Goal: Transaction & Acquisition: Book appointment/travel/reservation

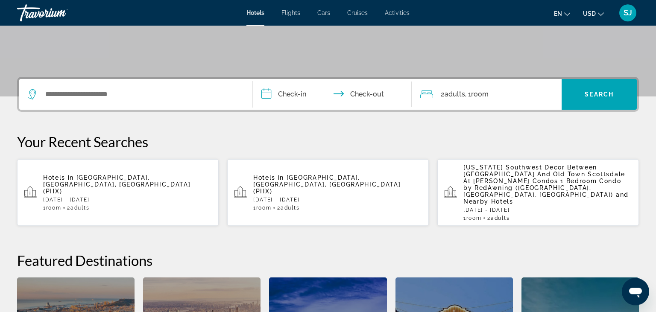
scroll to position [180, 0]
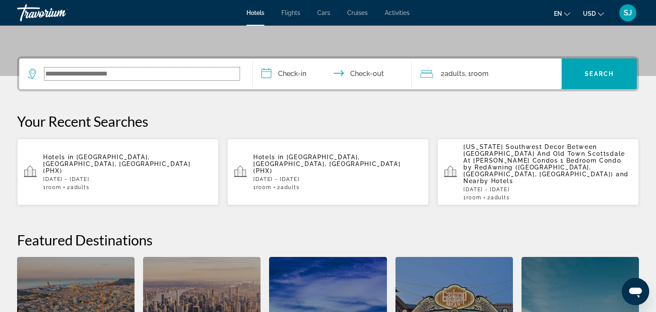
click at [115, 72] on input "Search widget" at bounding box center [141, 73] width 195 height 13
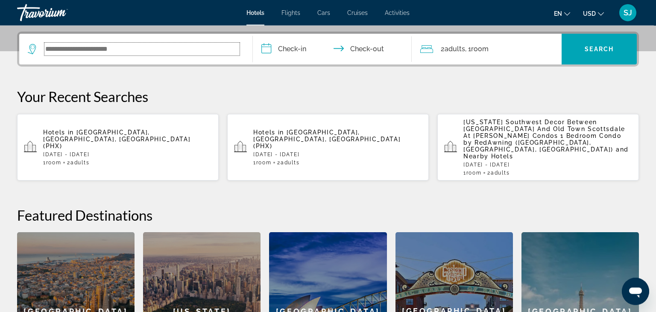
scroll to position [208, 0]
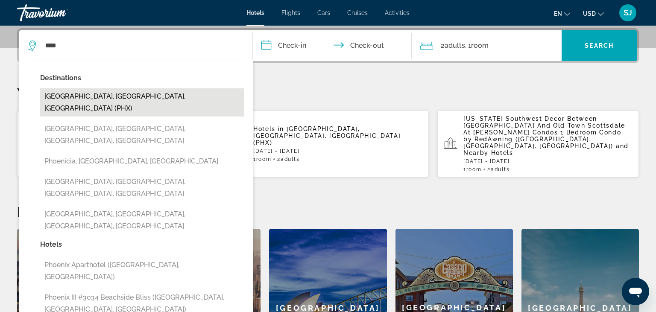
click at [70, 99] on button "[GEOGRAPHIC_DATA], [GEOGRAPHIC_DATA], [GEOGRAPHIC_DATA] (PHX)" at bounding box center [142, 102] width 204 height 28
type input "**********"
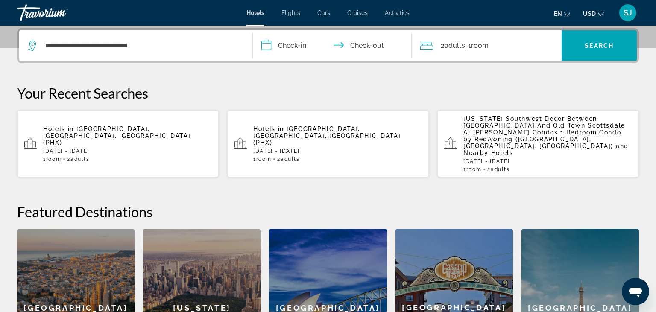
click at [279, 47] on input "**********" at bounding box center [334, 46] width 162 height 33
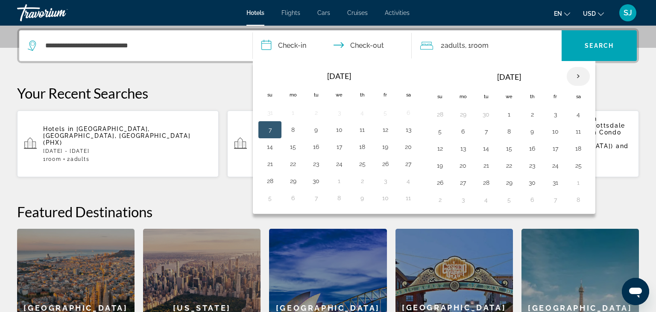
click at [577, 76] on th "Next month" at bounding box center [577, 76] width 23 height 19
click at [530, 131] on button "6" at bounding box center [532, 131] width 14 height 12
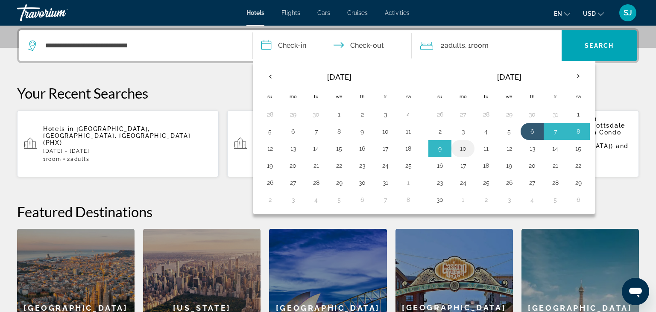
click at [458, 147] on button "10" at bounding box center [463, 149] width 14 height 12
type input "**********"
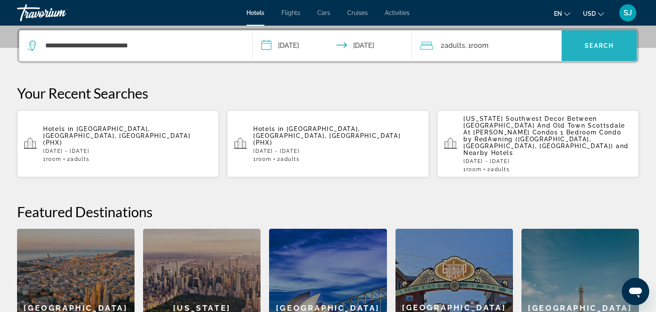
click at [586, 51] on span "Search widget" at bounding box center [598, 45] width 75 height 20
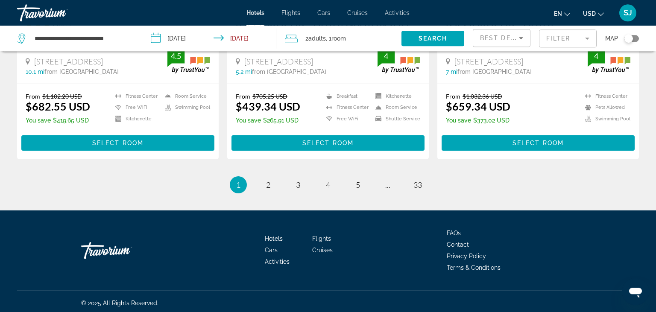
scroll to position [1175, 0]
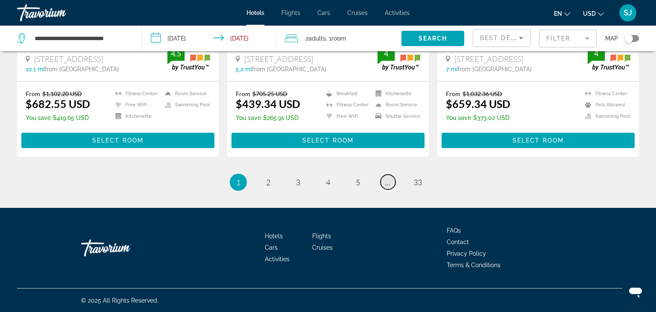
click at [388, 184] on span "..." at bounding box center [387, 182] width 5 height 9
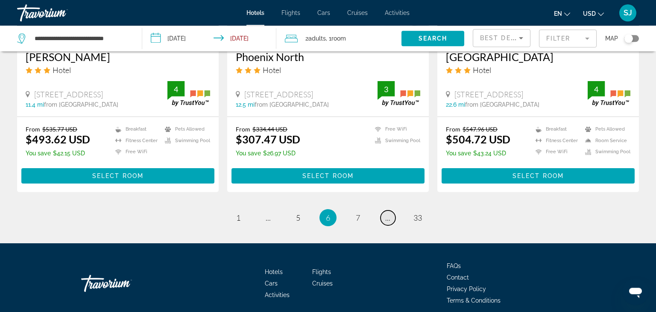
scroll to position [1175, 0]
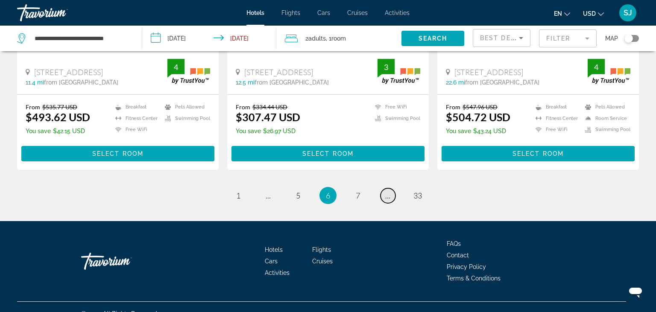
click at [391, 188] on link "page ..." at bounding box center [387, 195] width 15 height 15
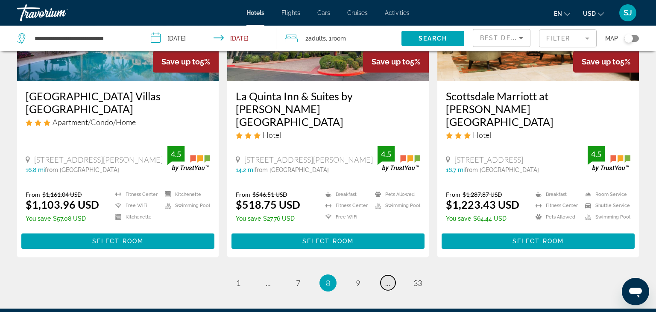
scroll to position [1127, 0]
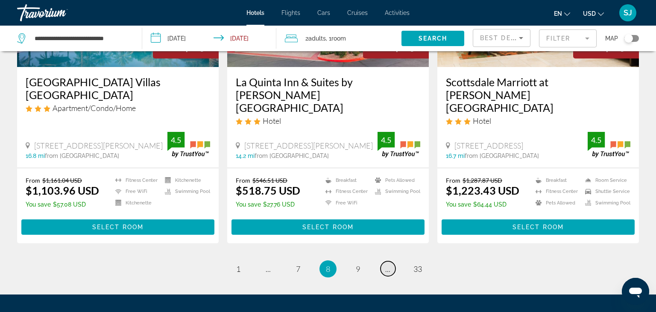
click at [388, 264] on span "..." at bounding box center [387, 268] width 5 height 9
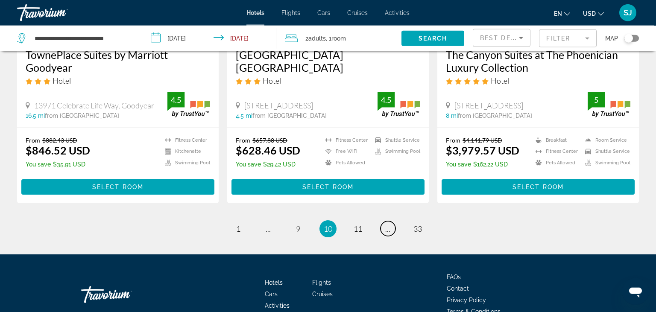
scroll to position [1162, 0]
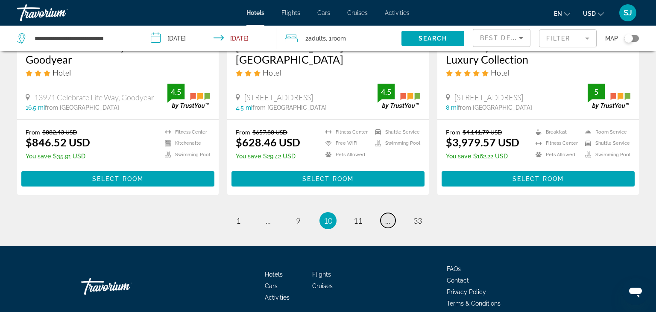
click at [386, 216] on span "..." at bounding box center [387, 220] width 5 height 9
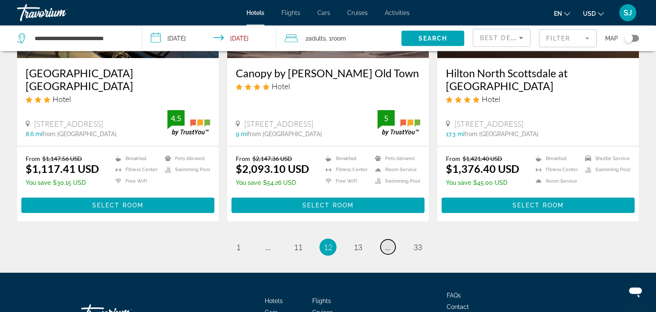
scroll to position [1127, 0]
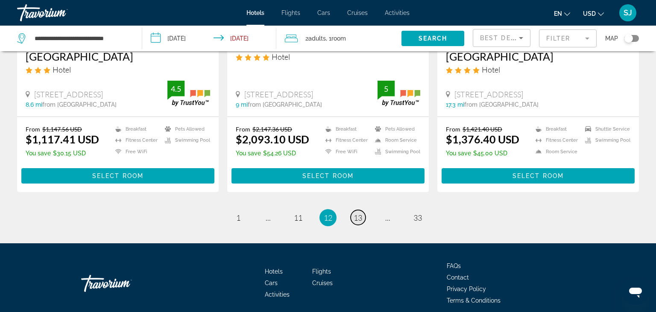
click at [359, 213] on span "13" at bounding box center [357, 217] width 9 height 9
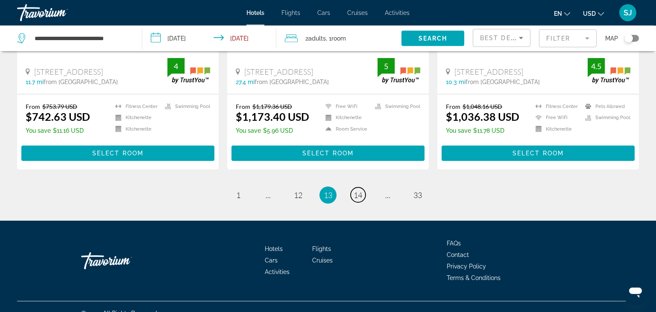
scroll to position [1175, 0]
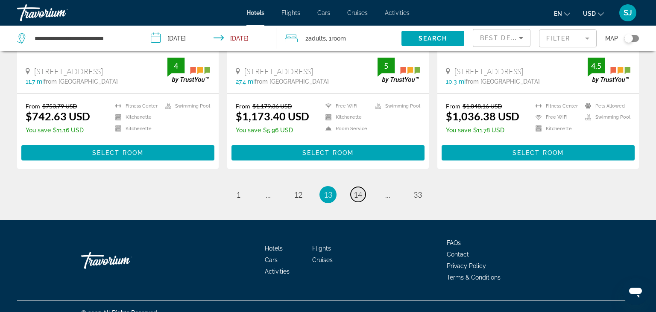
click at [358, 190] on span "14" at bounding box center [357, 194] width 9 height 9
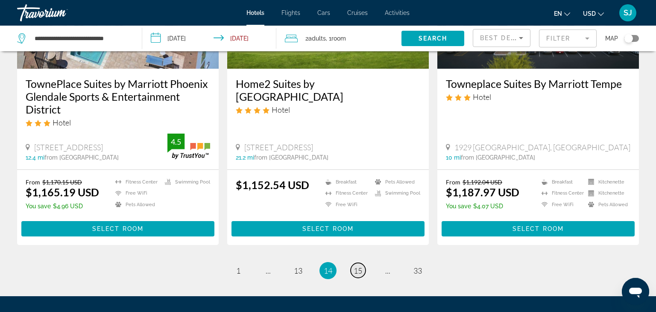
scroll to position [1127, 0]
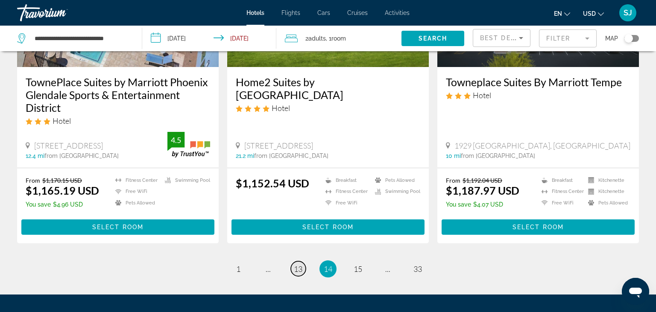
click at [301, 264] on span "13" at bounding box center [298, 268] width 9 height 9
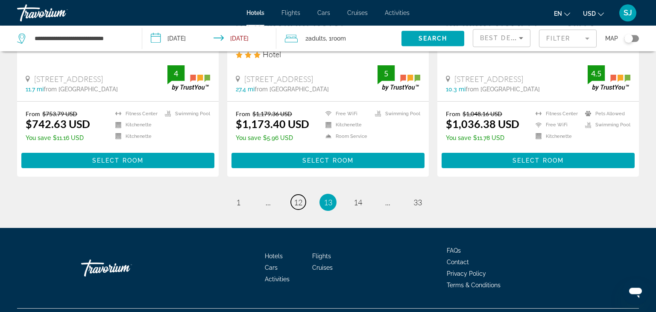
scroll to position [1171, 0]
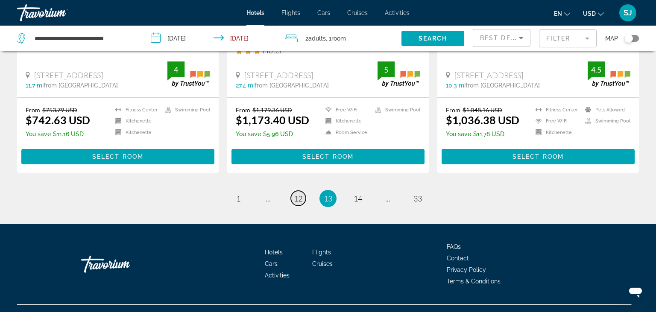
click at [299, 194] on span "12" at bounding box center [298, 198] width 9 height 9
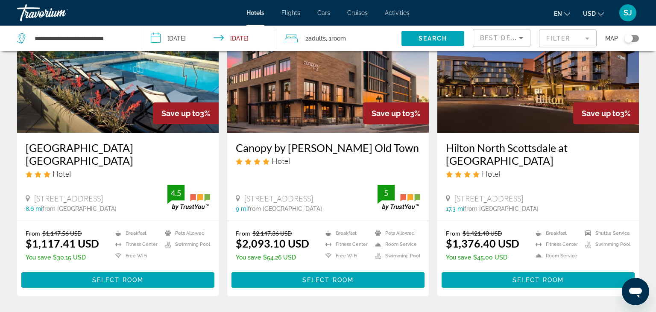
scroll to position [1081, 0]
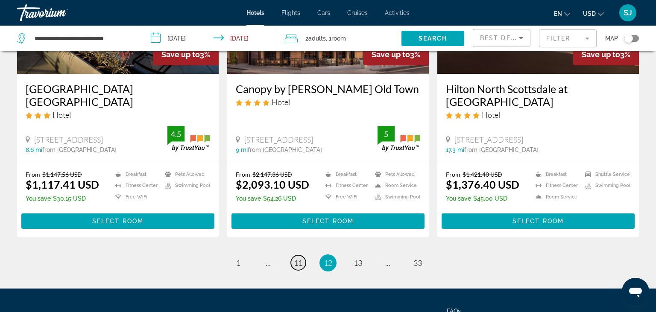
click at [298, 258] on span "11" at bounding box center [298, 262] width 9 height 9
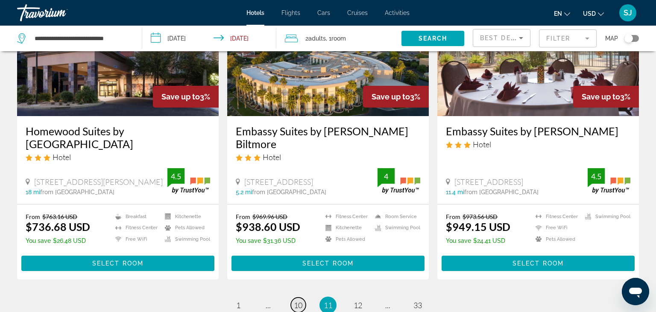
scroll to position [1081, 0]
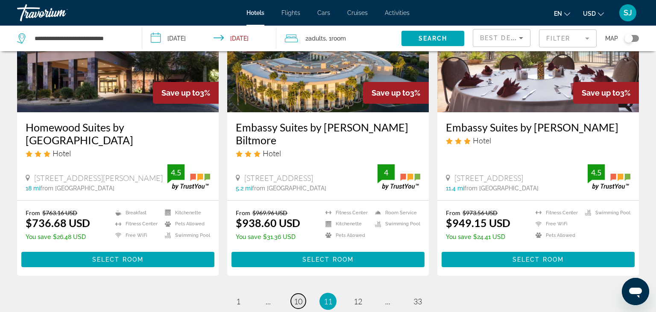
click at [297, 297] on span "10" at bounding box center [298, 301] width 9 height 9
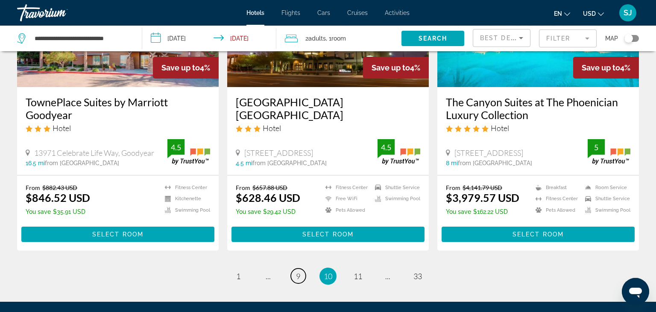
scroll to position [1127, 0]
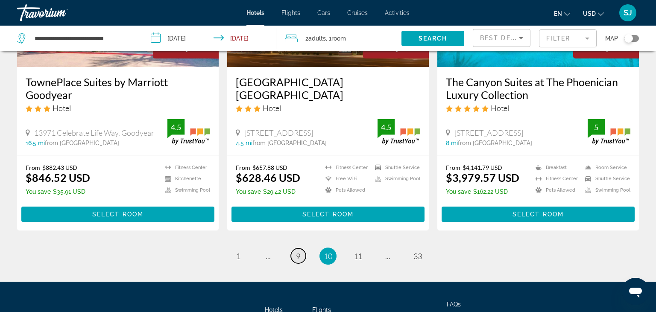
click at [297, 251] on span "9" at bounding box center [298, 255] width 4 height 9
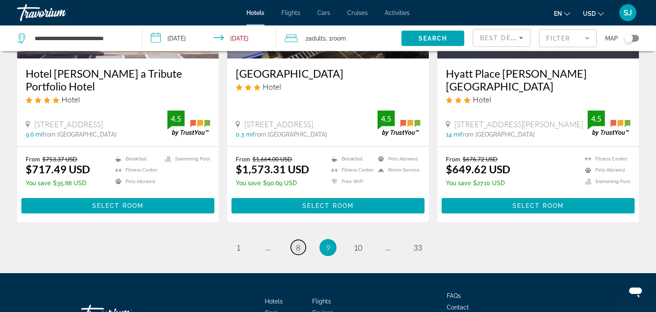
scroll to position [1127, 0]
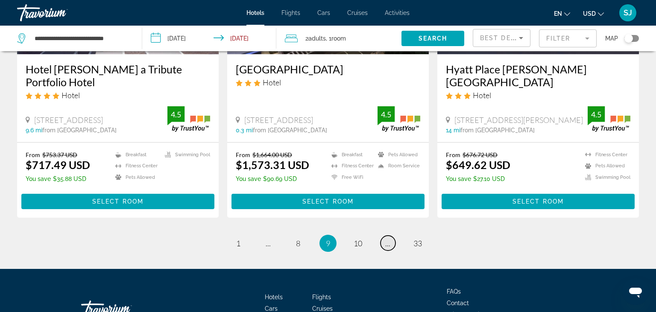
click at [388, 239] on span "..." at bounding box center [387, 243] width 5 height 9
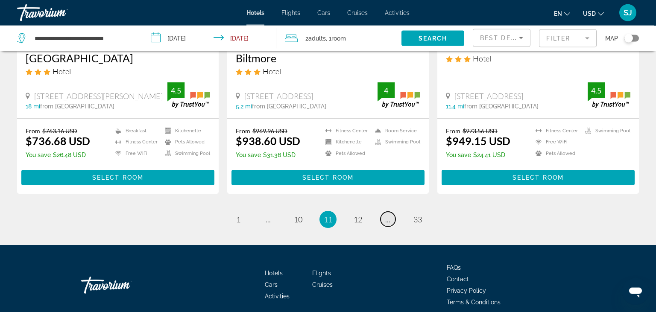
scroll to position [1171, 0]
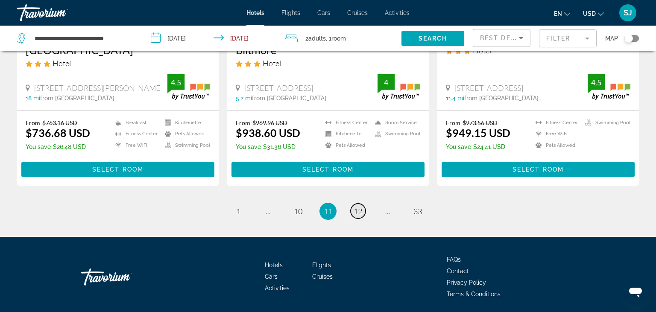
click at [355, 207] on span "12" at bounding box center [357, 211] width 9 height 9
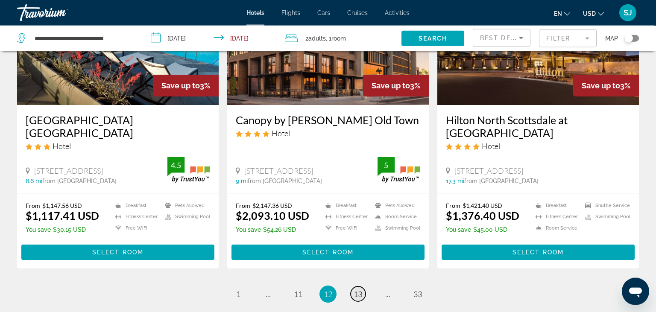
scroll to position [1081, 0]
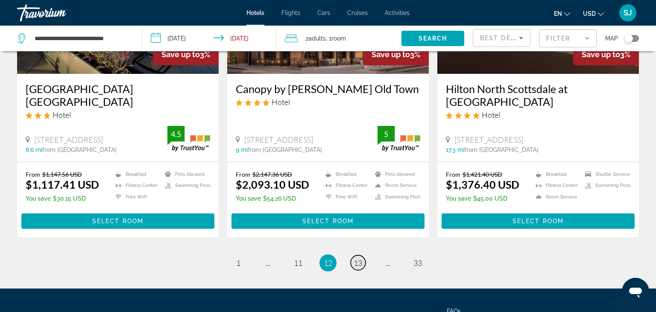
click at [361, 258] on span "13" at bounding box center [357, 262] width 9 height 9
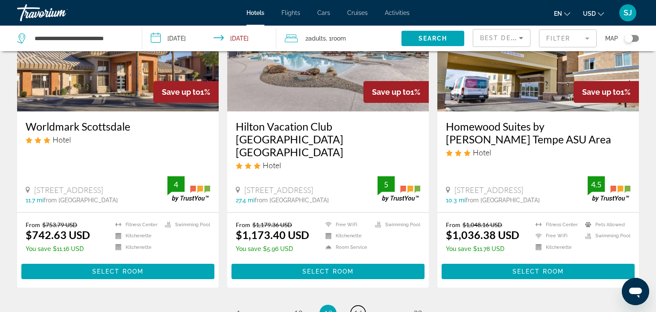
scroll to position [1127, 0]
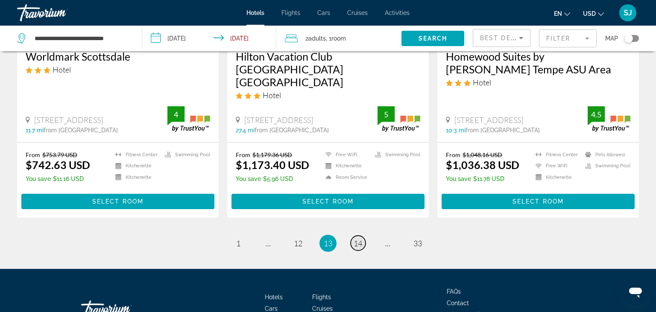
click at [358, 239] on span "14" at bounding box center [357, 243] width 9 height 9
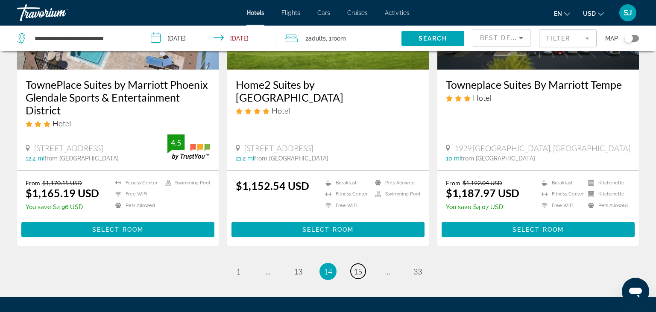
scroll to position [1127, 0]
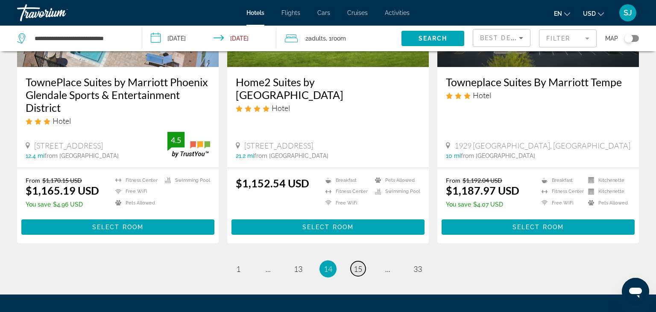
click at [355, 264] on span "15" at bounding box center [357, 268] width 9 height 9
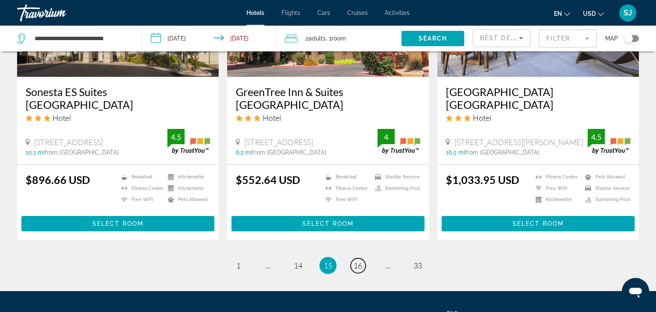
scroll to position [1127, 0]
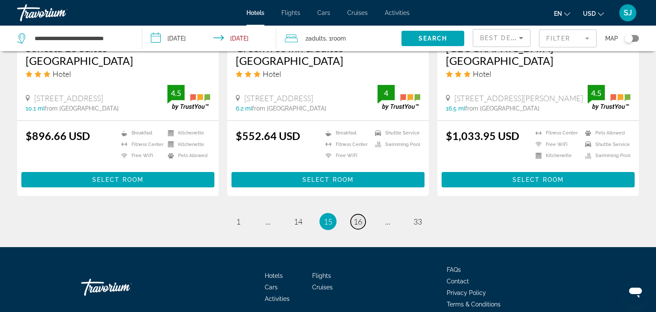
click at [359, 223] on span "16" at bounding box center [357, 221] width 9 height 9
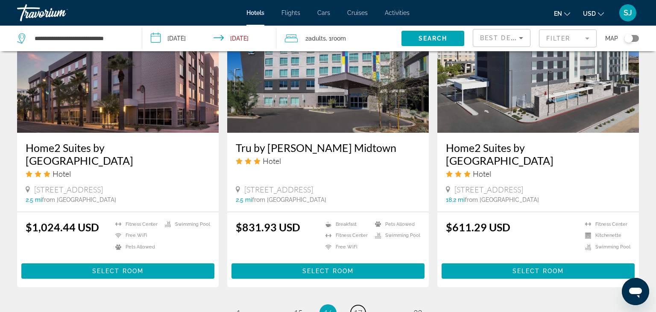
scroll to position [1081, 0]
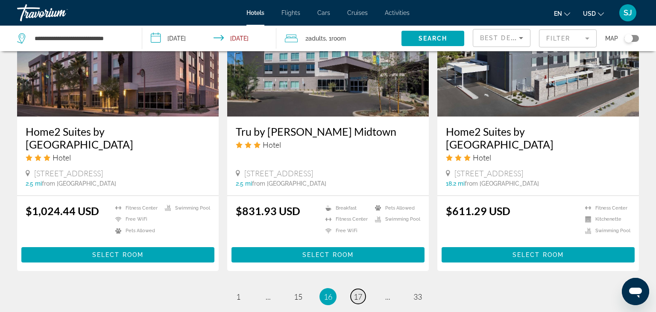
click at [356, 292] on span "17" at bounding box center [357, 296] width 9 height 9
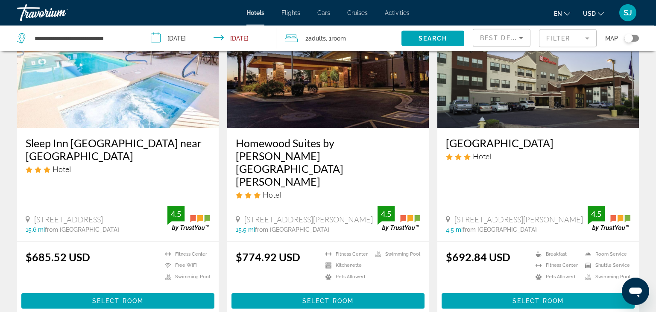
scroll to position [1036, 0]
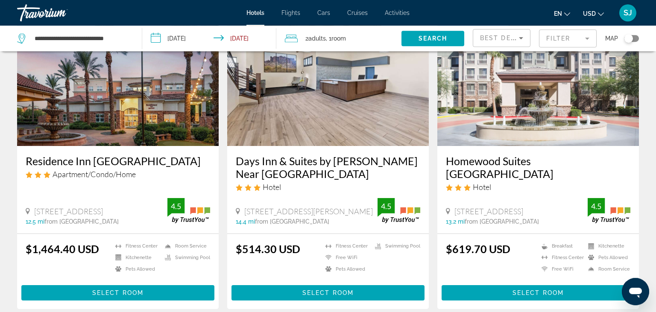
scroll to position [90, 0]
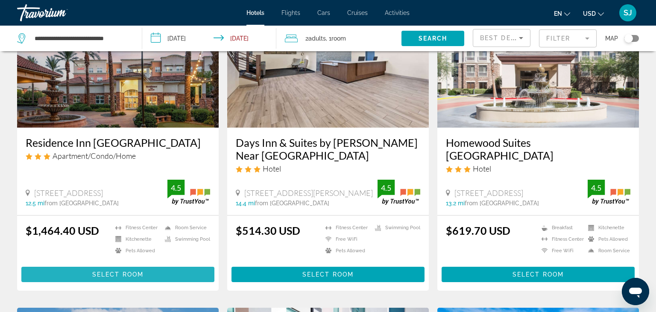
click at [123, 275] on span "Select Room" at bounding box center [117, 274] width 51 height 7
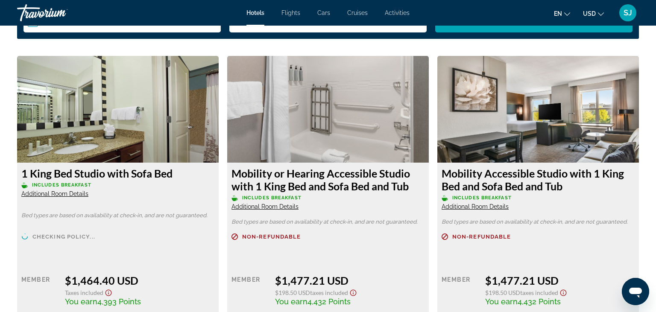
scroll to position [1217, 0]
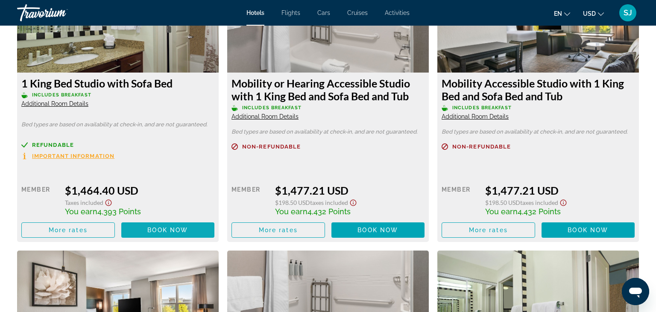
click at [143, 236] on span "Main content" at bounding box center [167, 230] width 93 height 20
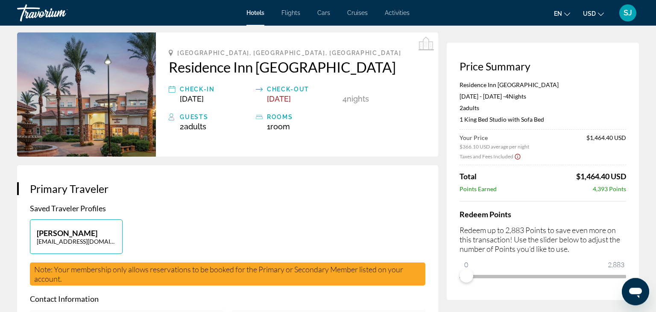
scroll to position [45, 0]
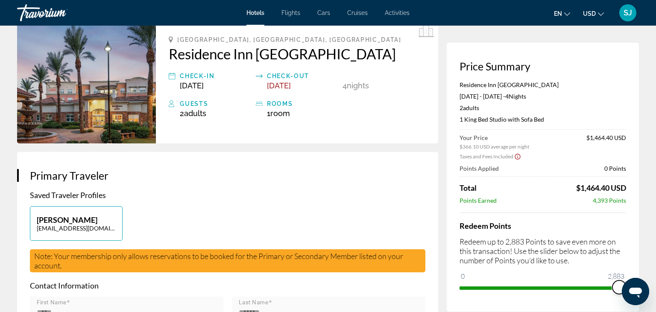
drag, startPoint x: 465, startPoint y: 283, endPoint x: 650, endPoint y: 305, distance: 186.4
click at [650, 267] on html "Skip to main content Hotels Flights Cars Cruises Activities Hotels Flights Cars…" at bounding box center [328, 111] width 656 height 312
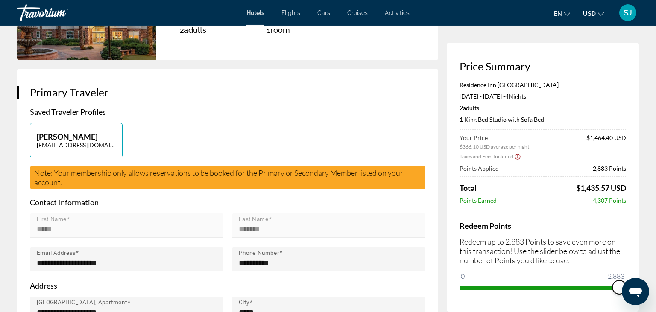
scroll to position [135, 0]
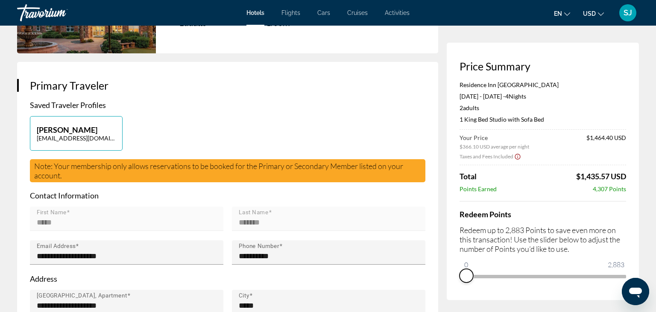
drag, startPoint x: 617, startPoint y: 298, endPoint x: 451, endPoint y: 300, distance: 166.5
click at [451, 300] on div "Price Summary Residence Inn [GEOGRAPHIC_DATA] Sports & Entertainment District […" at bounding box center [542, 171] width 192 height 257
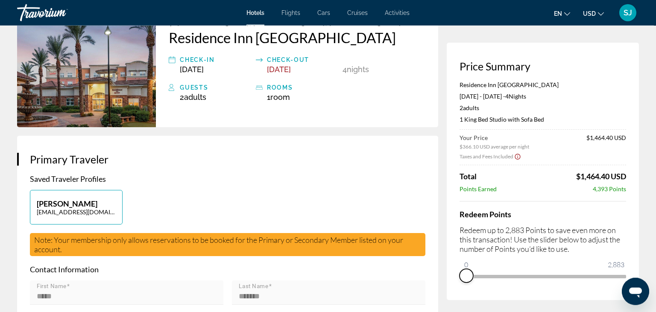
scroll to position [45, 0]
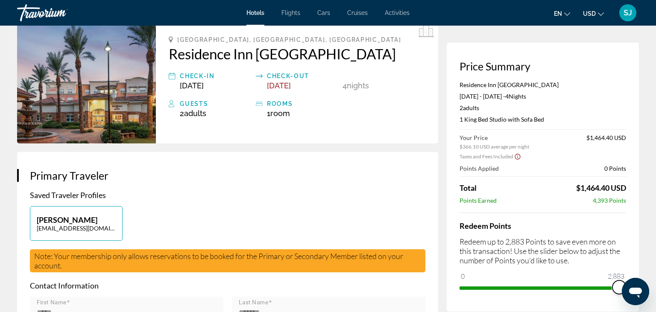
drag, startPoint x: 466, startPoint y: 283, endPoint x: 638, endPoint y: 312, distance: 173.9
click at [638, 312] on div "Price Summary Residence Inn [GEOGRAPHIC_DATA] Sports & Entertainment District […" at bounding box center [542, 177] width 192 height 269
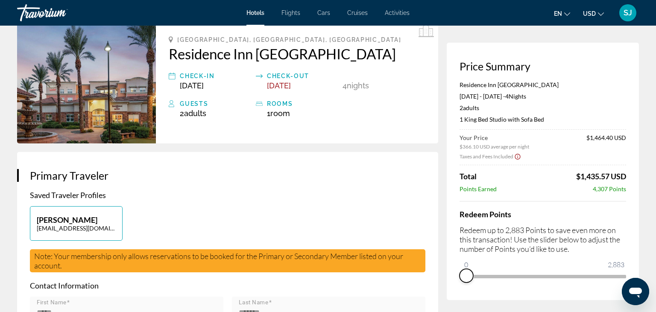
drag, startPoint x: 619, startPoint y: 296, endPoint x: 461, endPoint y: 291, distance: 158.0
click at [461, 291] on div "Price Summary Residence Inn [GEOGRAPHIC_DATA] Sports & Entertainment District […" at bounding box center [542, 171] width 192 height 257
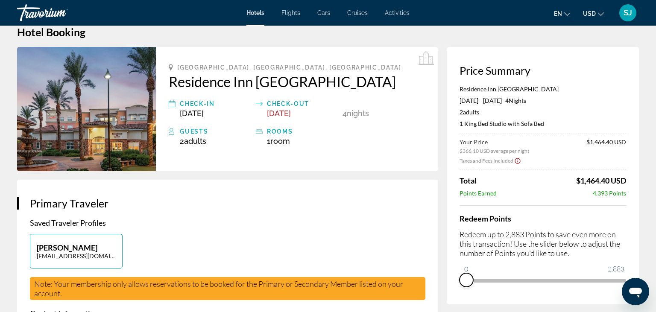
scroll to position [0, 0]
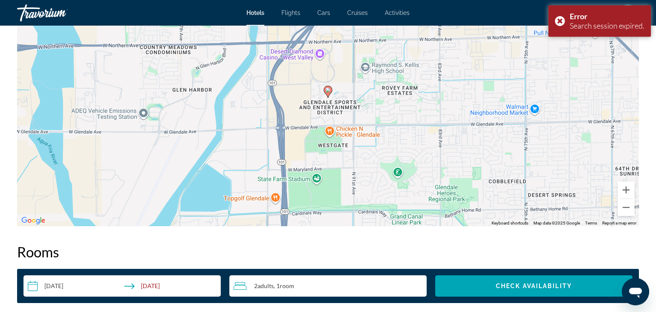
scroll to position [856, 0]
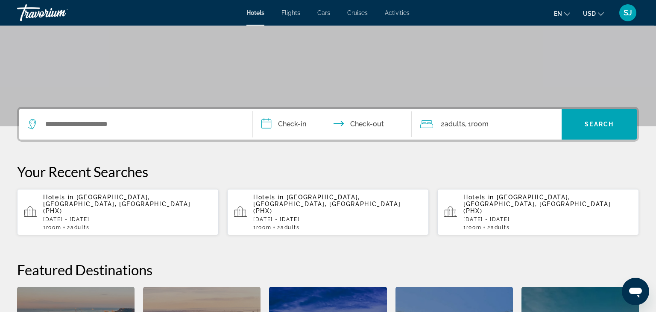
scroll to position [135, 0]
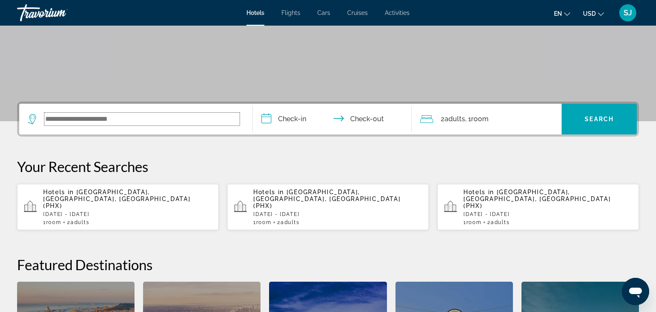
click at [101, 119] on input "Search widget" at bounding box center [141, 119] width 195 height 13
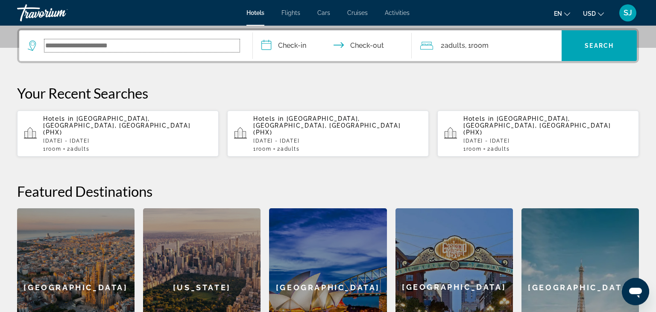
scroll to position [208, 0]
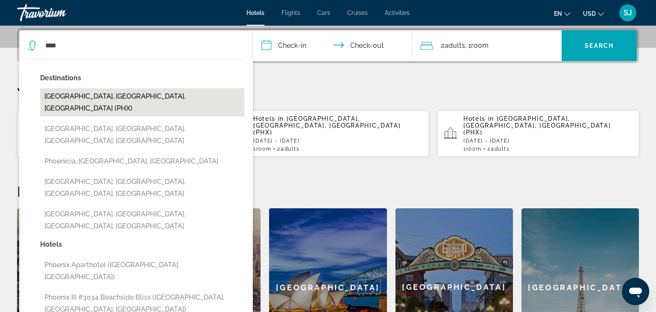
click at [59, 100] on button "[GEOGRAPHIC_DATA], [GEOGRAPHIC_DATA], [GEOGRAPHIC_DATA] (PHX)" at bounding box center [142, 102] width 204 height 28
type input "**********"
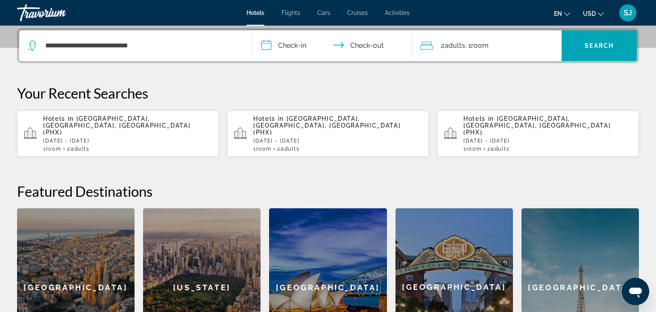
click at [287, 48] on input "**********" at bounding box center [334, 46] width 162 height 33
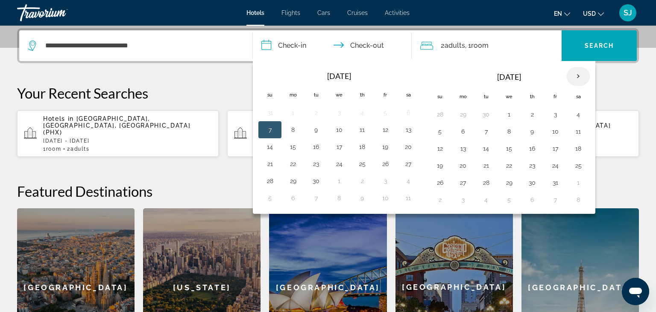
click at [577, 76] on th "Next month" at bounding box center [577, 76] width 23 height 19
click at [530, 128] on button "6" at bounding box center [532, 131] width 14 height 12
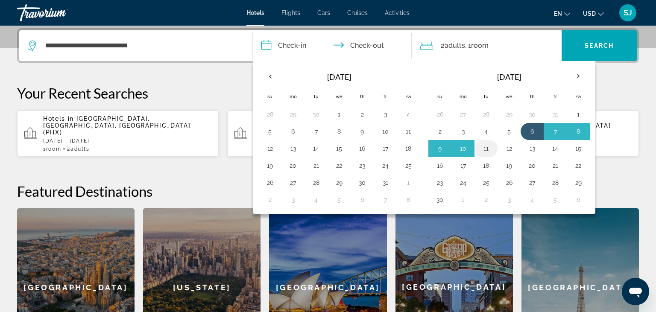
click at [486, 148] on button "11" at bounding box center [486, 149] width 14 height 12
type input "**********"
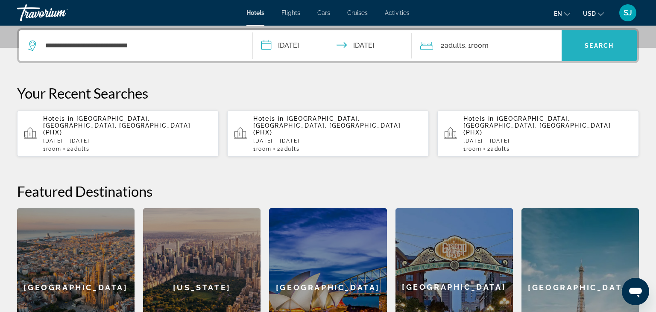
click at [586, 51] on span "Search widget" at bounding box center [598, 45] width 75 height 20
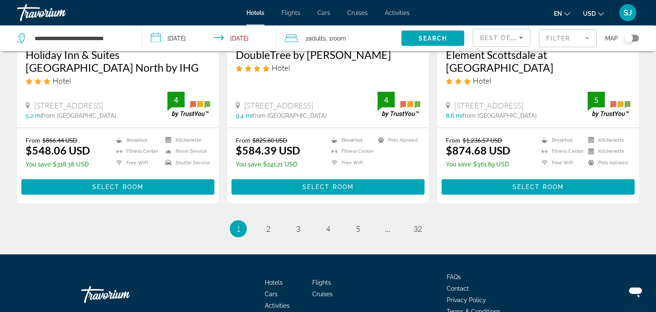
scroll to position [1175, 0]
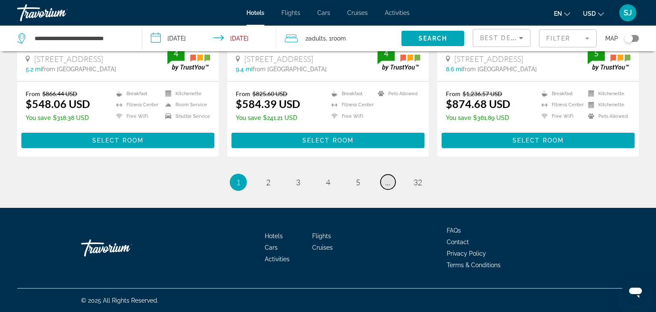
click at [389, 184] on span "..." at bounding box center [387, 182] width 5 height 9
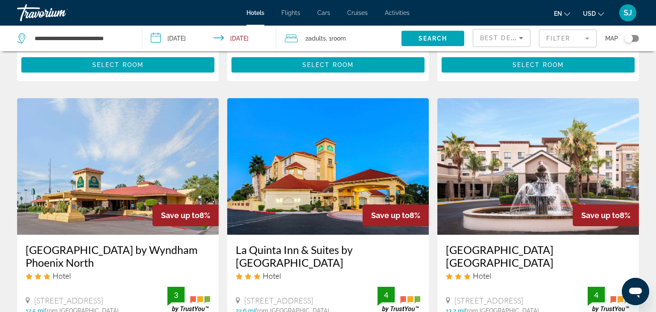
scroll to position [1175, 0]
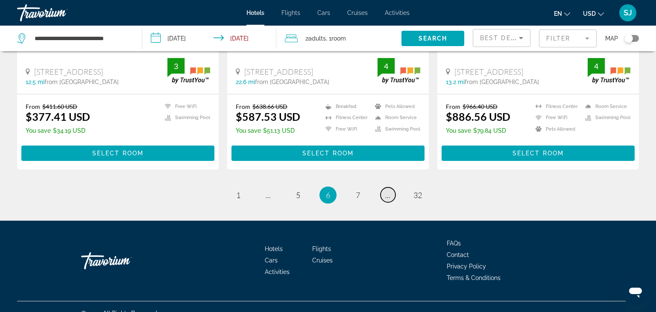
click at [389, 190] on span "..." at bounding box center [387, 194] width 5 height 9
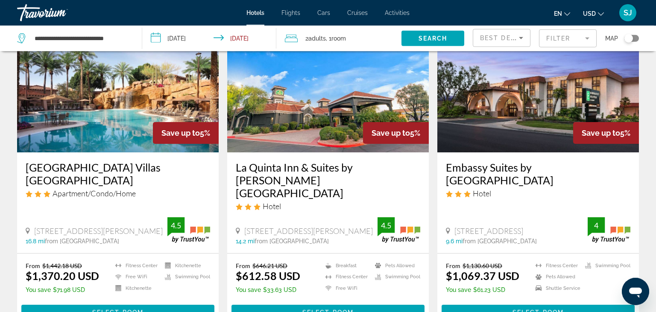
scroll to position [1127, 0]
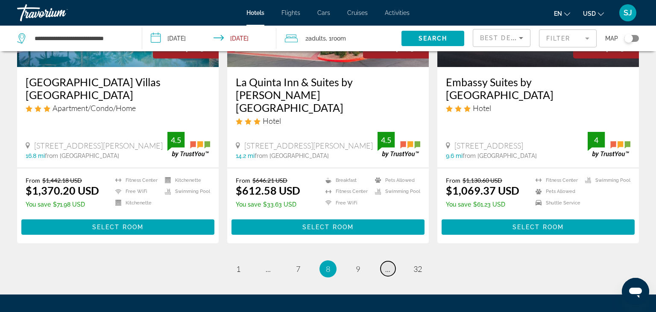
click at [385, 261] on link "page ..." at bounding box center [387, 268] width 15 height 15
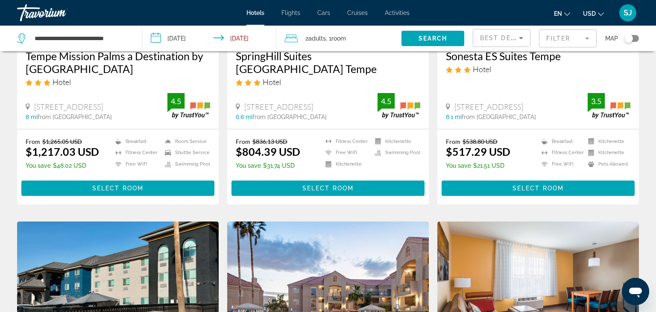
scroll to position [1081, 0]
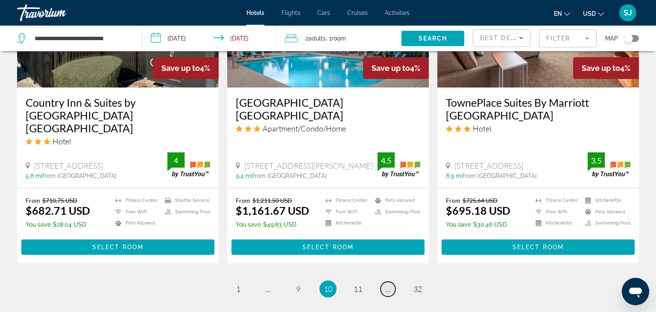
click at [388, 284] on span "..." at bounding box center [387, 288] width 5 height 9
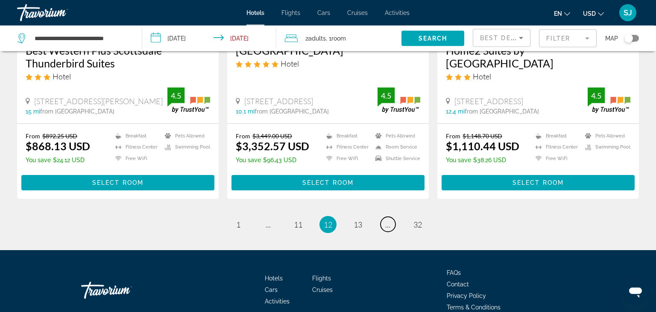
scroll to position [1175, 0]
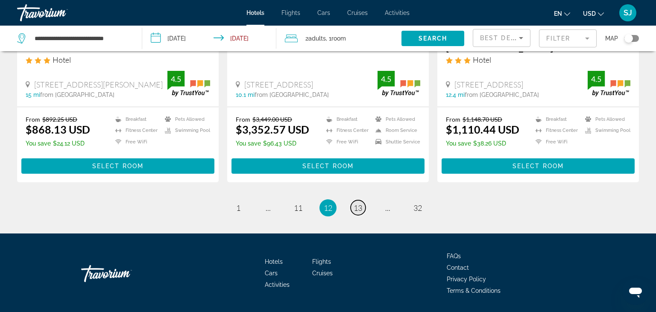
click at [357, 203] on span "13" at bounding box center [357, 207] width 9 height 9
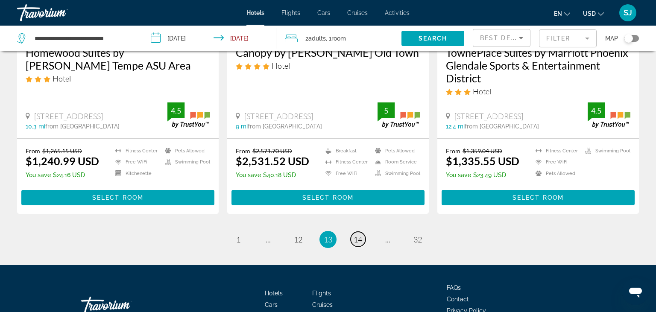
scroll to position [1167, 0]
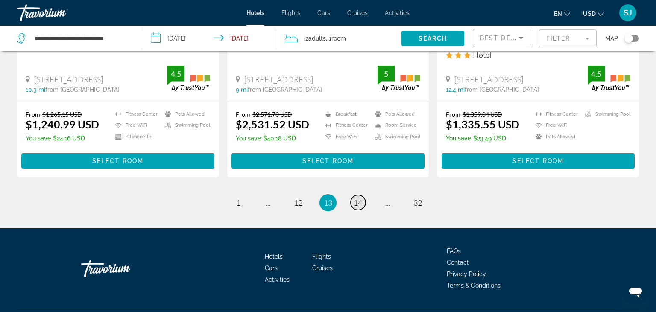
click at [357, 198] on span "14" at bounding box center [357, 202] width 9 height 9
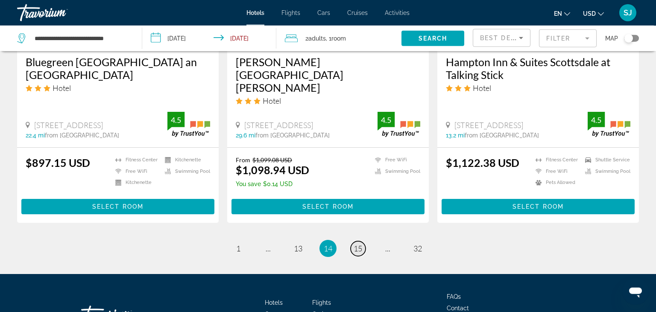
scroll to position [1127, 0]
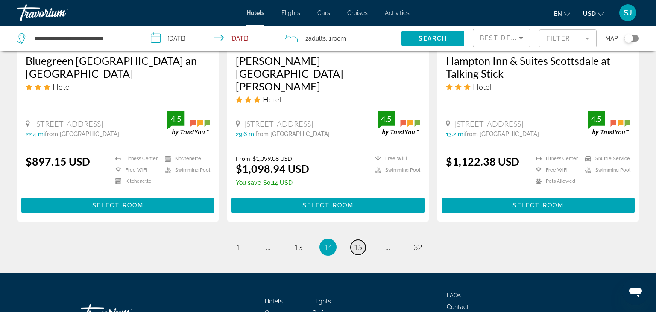
click at [356, 242] on span "15" at bounding box center [357, 246] width 9 height 9
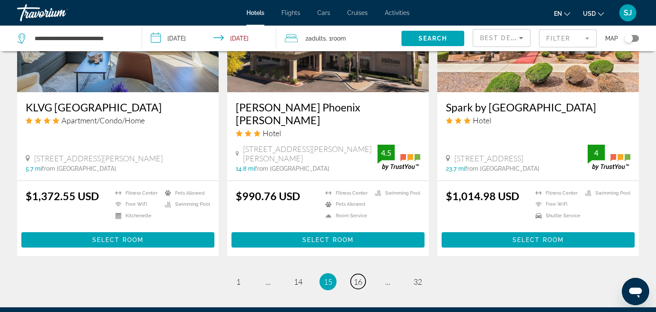
scroll to position [1127, 0]
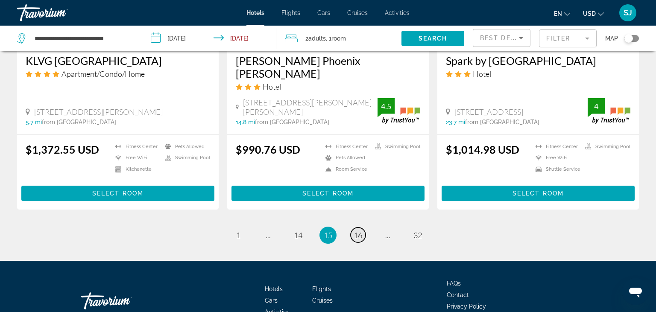
click at [359, 230] on span "16" at bounding box center [357, 234] width 9 height 9
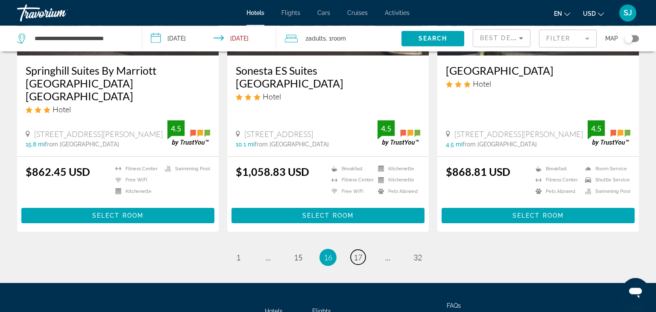
scroll to position [1171, 0]
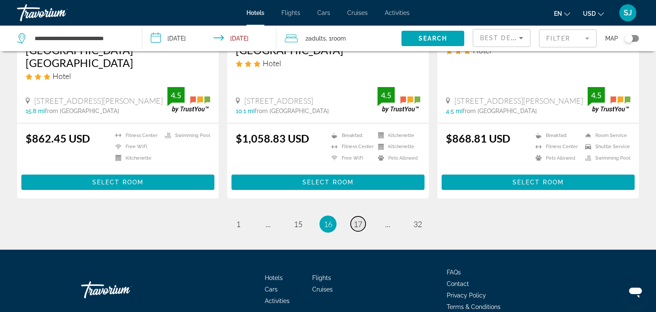
click at [359, 219] on span "17" at bounding box center [357, 223] width 9 height 9
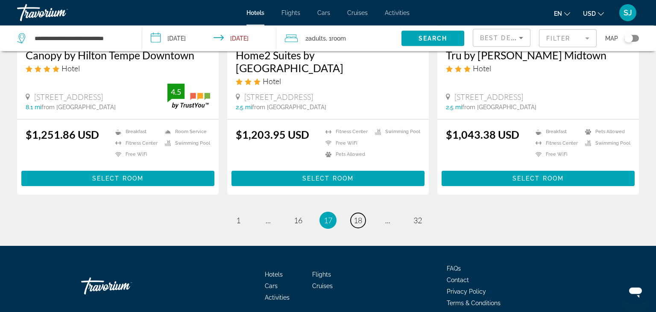
scroll to position [1167, 0]
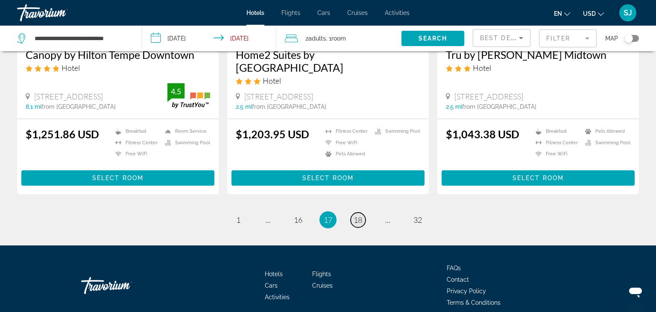
click at [355, 215] on span "18" at bounding box center [357, 219] width 9 height 9
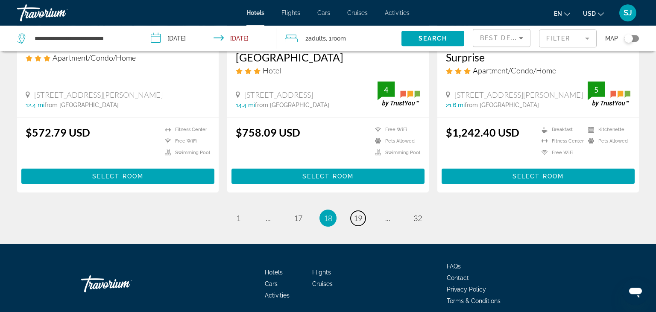
scroll to position [1127, 0]
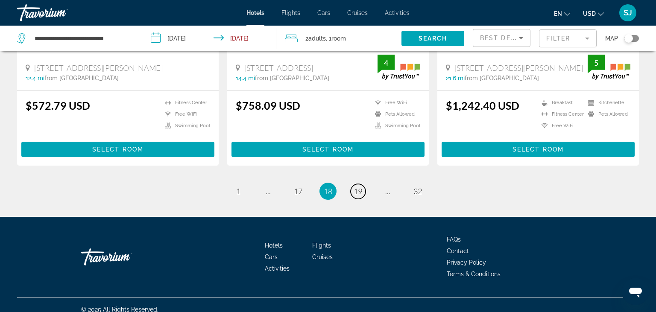
click at [360, 188] on span "19" at bounding box center [357, 191] width 9 height 9
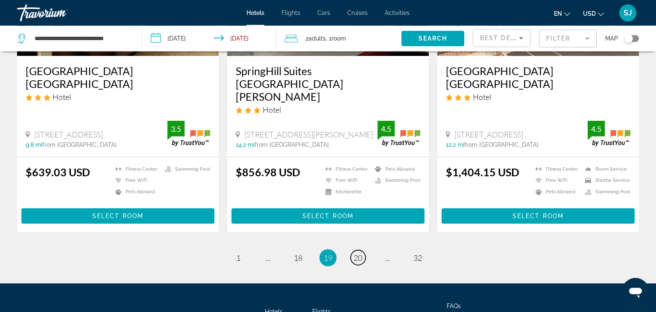
scroll to position [1127, 0]
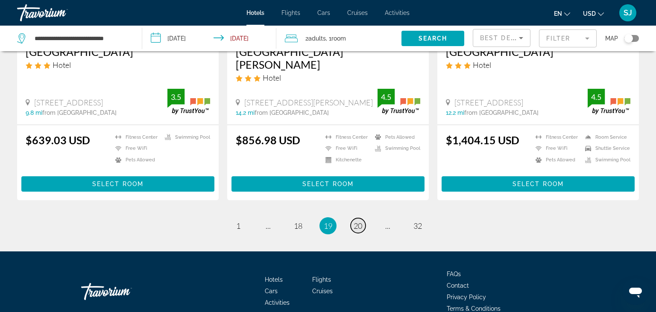
click at [358, 221] on span "20" at bounding box center [357, 225] width 9 height 9
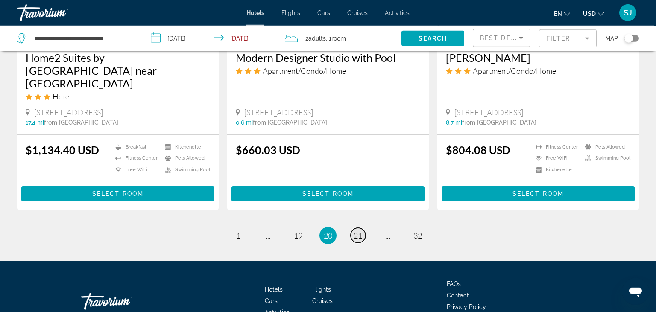
scroll to position [1127, 0]
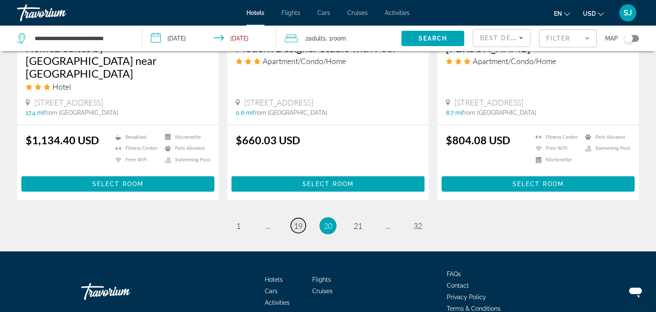
click at [297, 221] on span "19" at bounding box center [298, 225] width 9 height 9
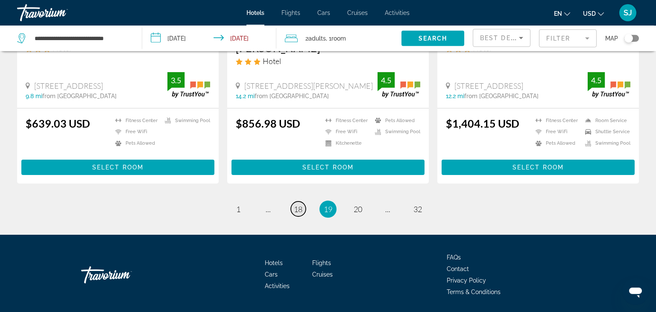
scroll to position [1145, 0]
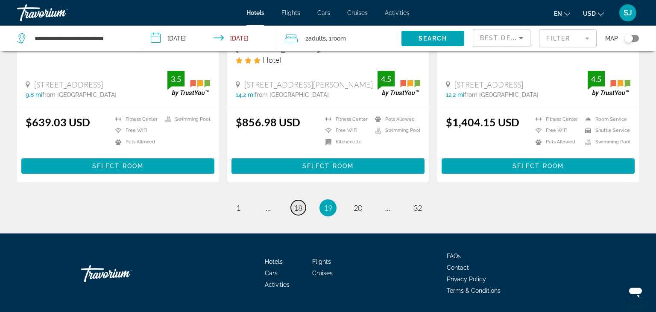
click at [299, 203] on span "18" at bounding box center [298, 207] width 9 height 9
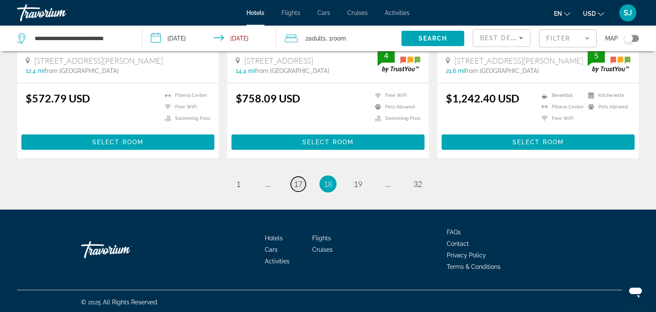
scroll to position [1136, 0]
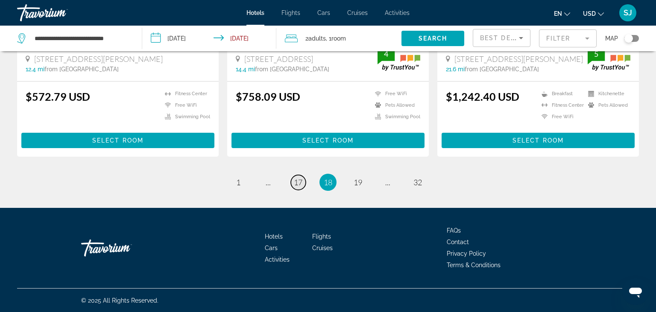
click at [299, 186] on span "17" at bounding box center [298, 182] width 9 height 9
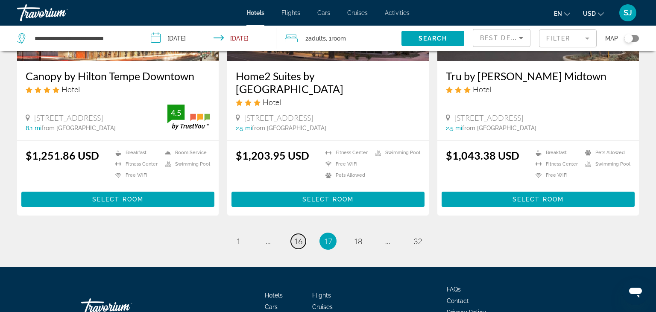
scroll to position [1167, 0]
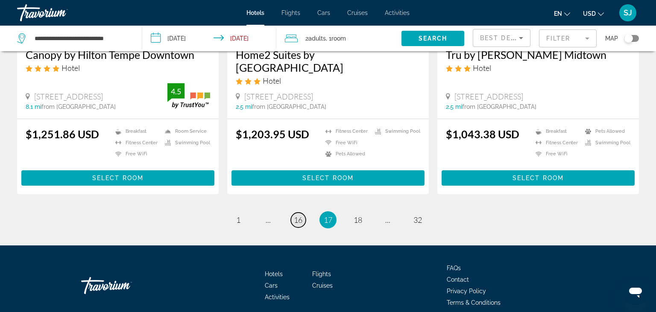
click at [299, 215] on span "16" at bounding box center [298, 219] width 9 height 9
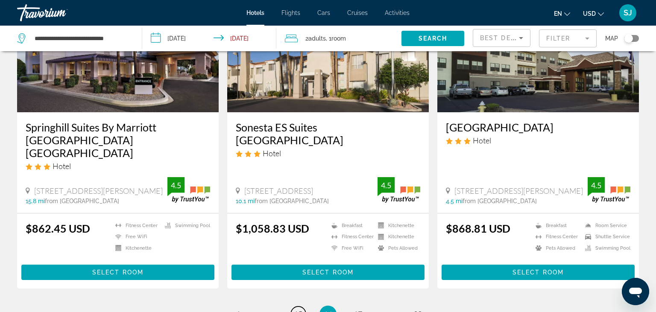
scroll to position [1127, 0]
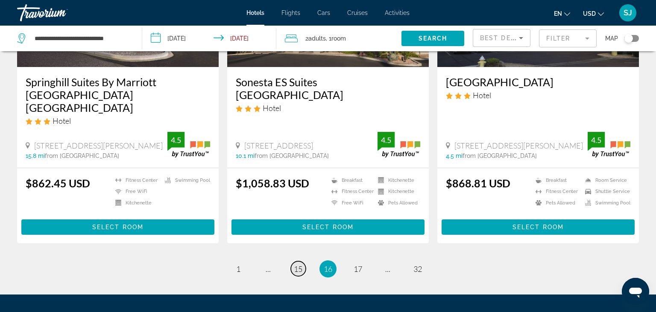
click at [300, 264] on span "15" at bounding box center [298, 268] width 9 height 9
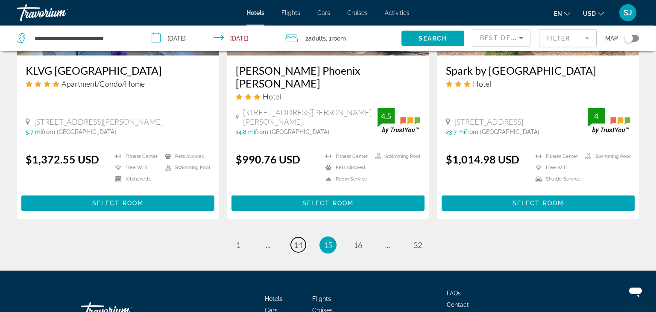
scroll to position [1127, 0]
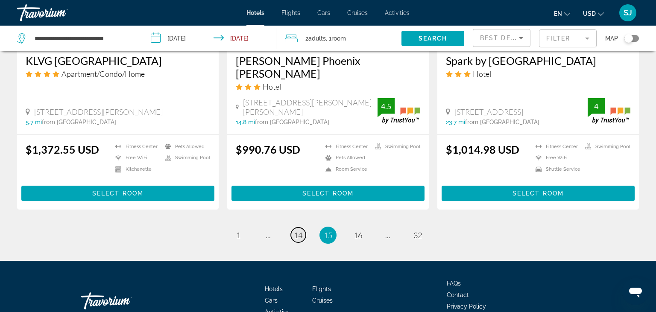
click at [295, 230] on span "14" at bounding box center [298, 234] width 9 height 9
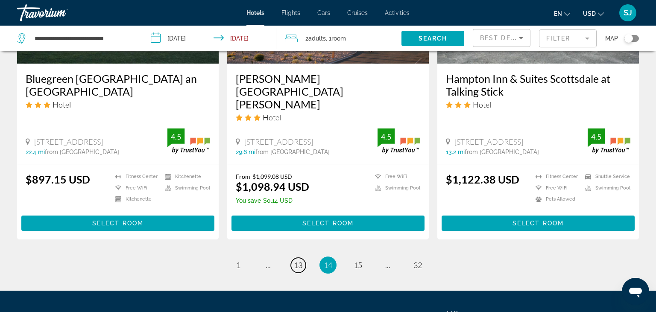
scroll to position [1127, 0]
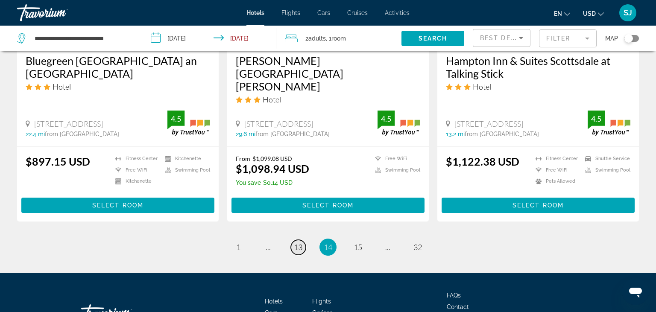
click at [300, 242] on span "13" at bounding box center [298, 246] width 9 height 9
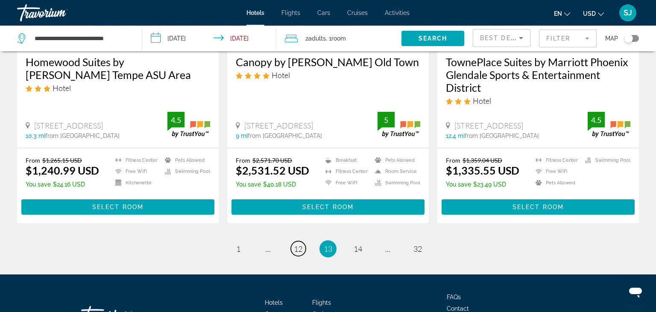
scroll to position [1127, 0]
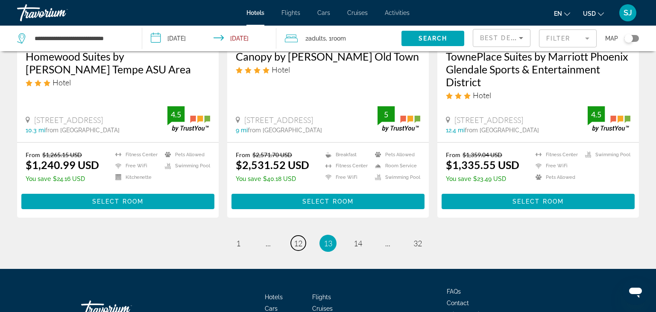
click at [299, 236] on link "page 12" at bounding box center [298, 243] width 15 height 15
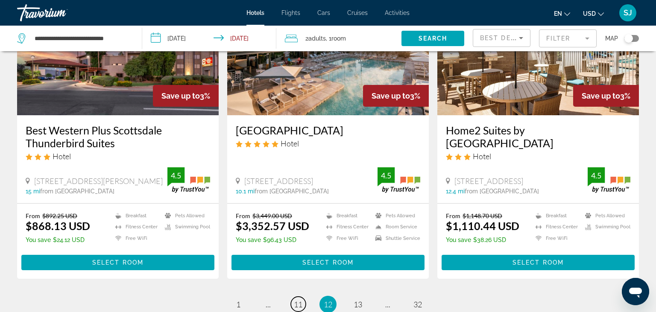
scroll to position [1081, 0]
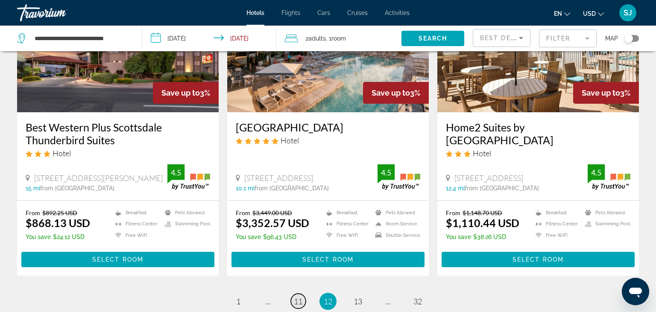
click at [296, 297] on span "11" at bounding box center [298, 301] width 9 height 9
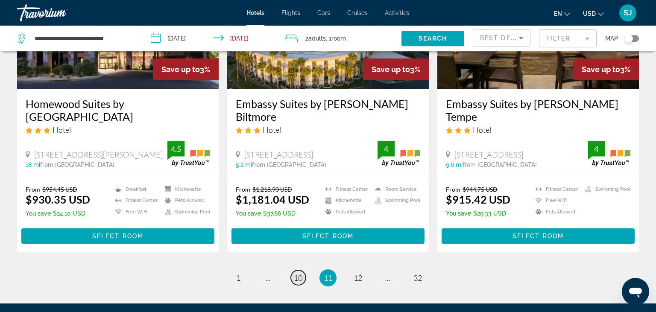
scroll to position [1127, 0]
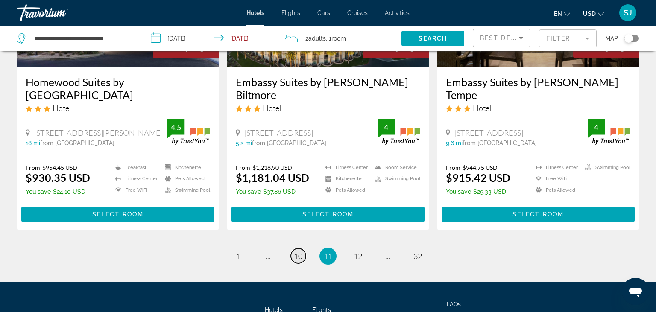
click at [296, 251] on span "10" at bounding box center [298, 255] width 9 height 9
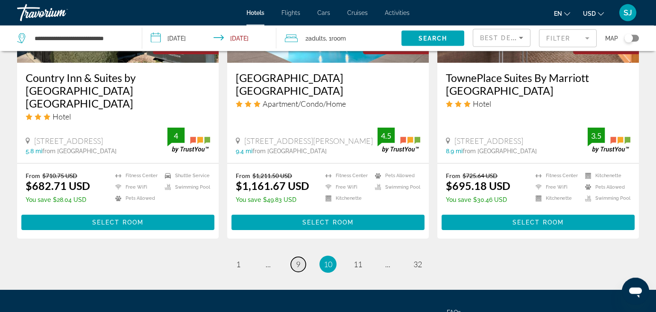
scroll to position [1127, 0]
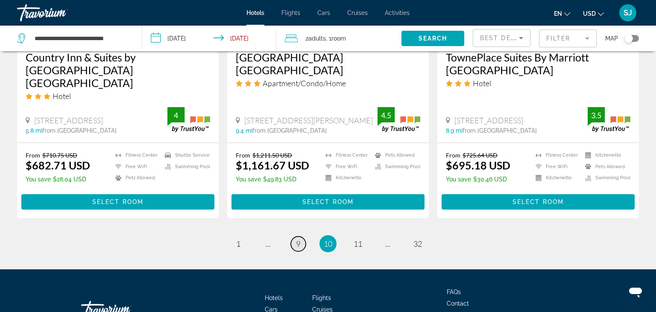
click at [296, 239] on span "9" at bounding box center [298, 243] width 4 height 9
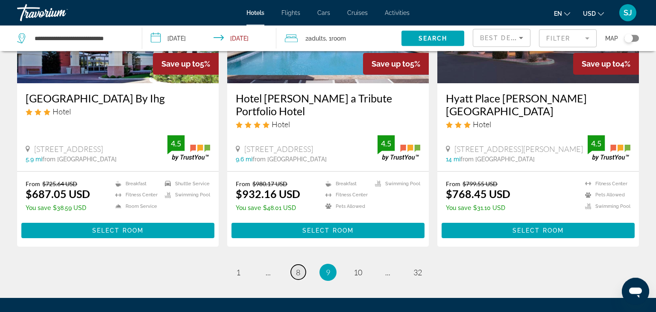
scroll to position [1127, 0]
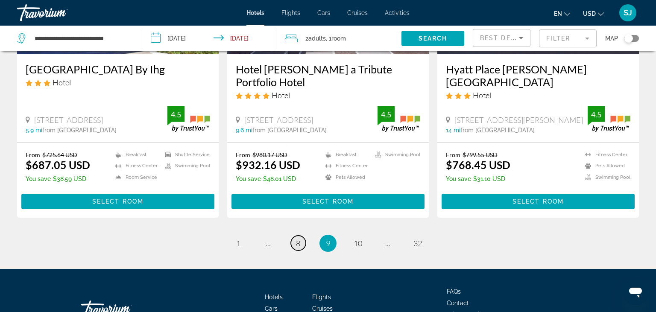
click at [296, 239] on span "8" at bounding box center [298, 243] width 4 height 9
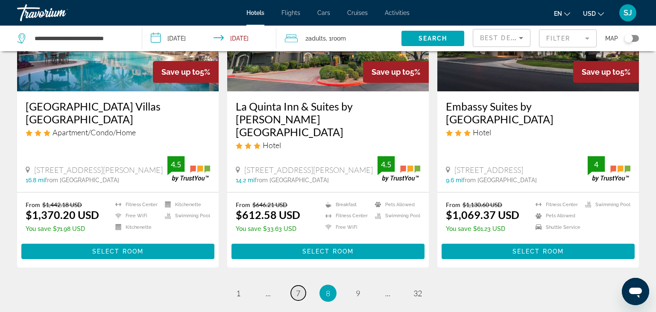
scroll to position [1127, 0]
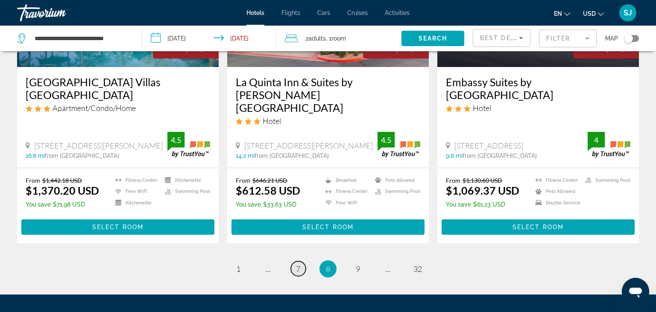
click at [296, 264] on span "7" at bounding box center [298, 268] width 4 height 9
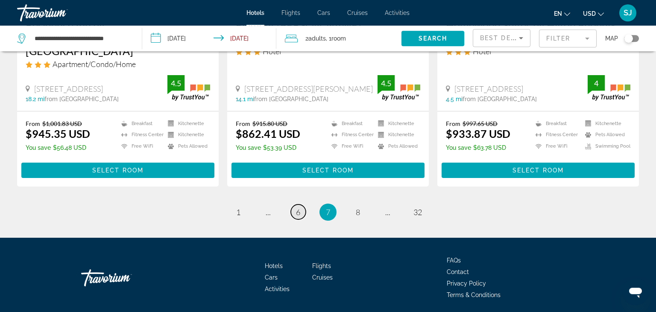
scroll to position [1175, 0]
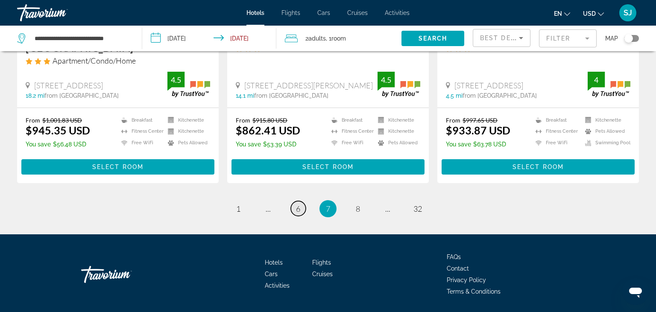
click at [300, 204] on span "6" at bounding box center [298, 208] width 4 height 9
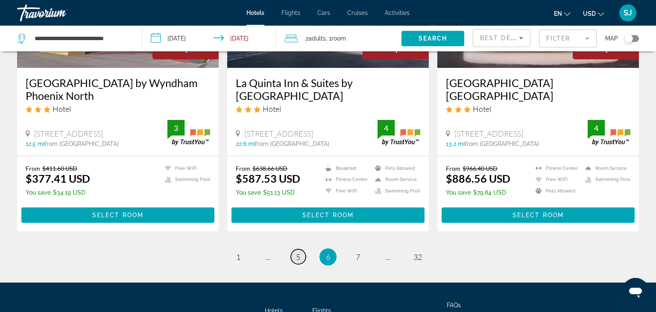
scroll to position [1127, 0]
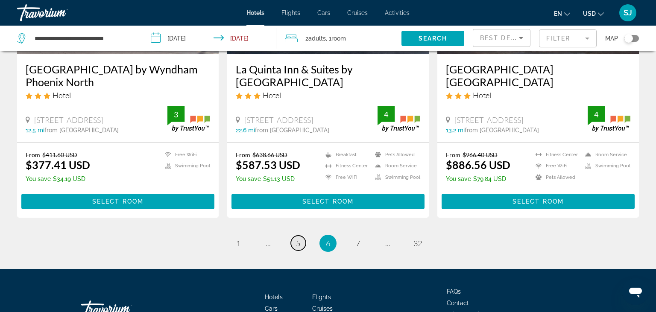
click at [299, 239] on span "5" at bounding box center [298, 243] width 4 height 9
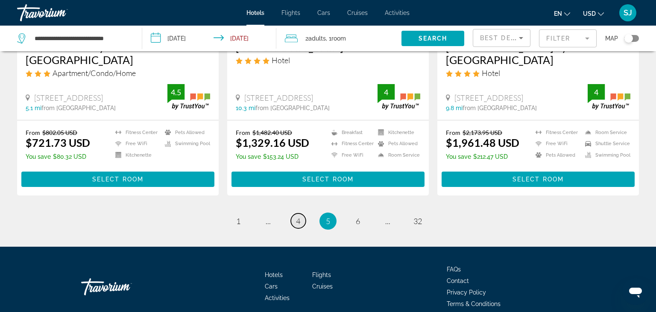
scroll to position [1171, 0]
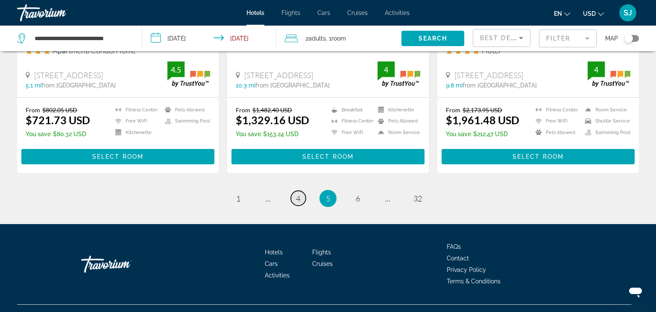
click at [297, 194] on span "4" at bounding box center [298, 198] width 4 height 9
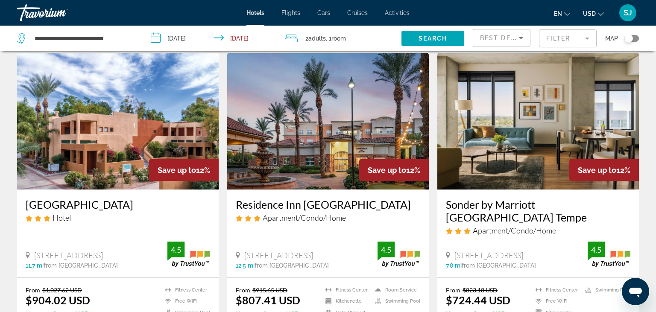
scroll to position [1036, 0]
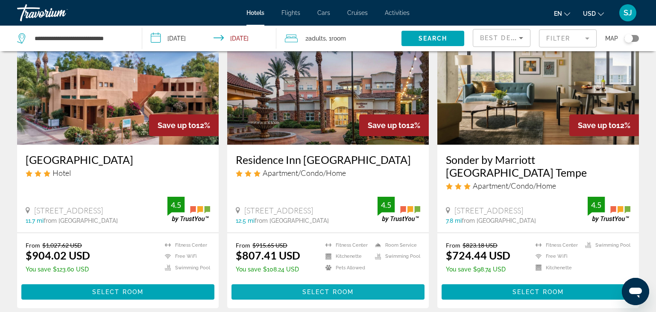
click at [306, 289] on span "Select Room" at bounding box center [327, 292] width 51 height 7
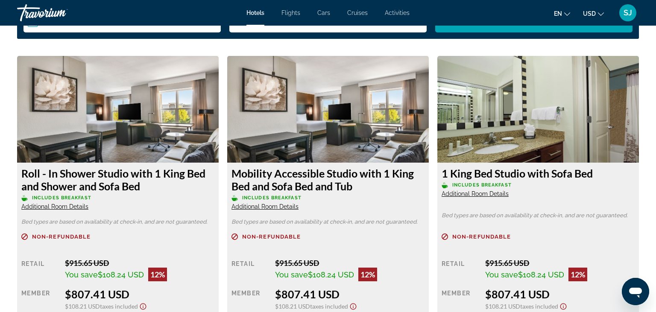
scroll to position [1171, 0]
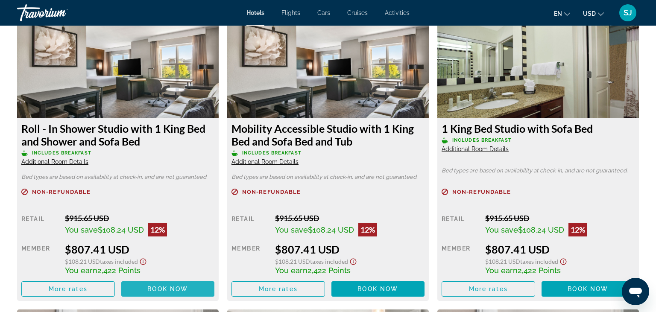
click at [165, 292] on span "Book now" at bounding box center [167, 289] width 41 height 7
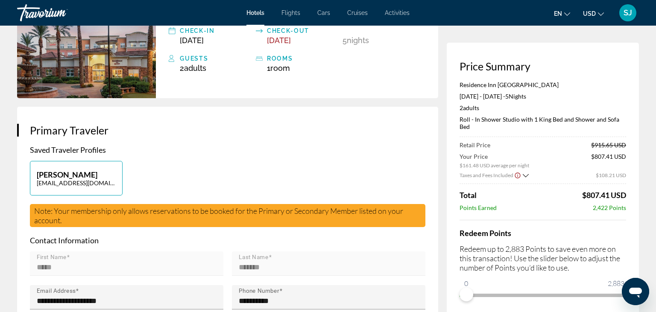
scroll to position [135, 0]
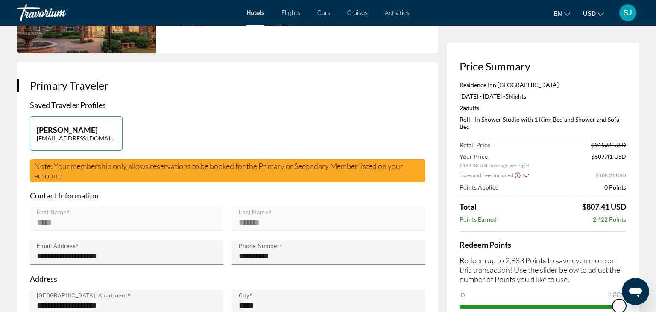
drag, startPoint x: 465, startPoint y: 303, endPoint x: 635, endPoint y: 312, distance: 170.1
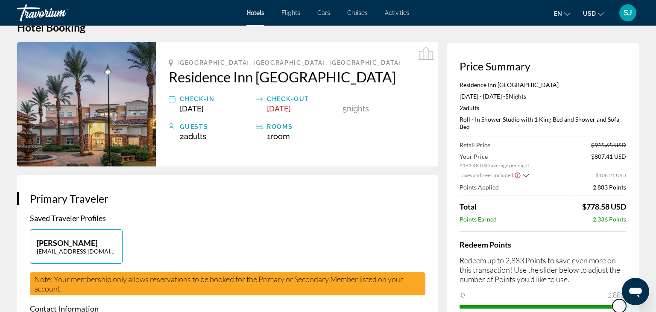
scroll to position [0, 0]
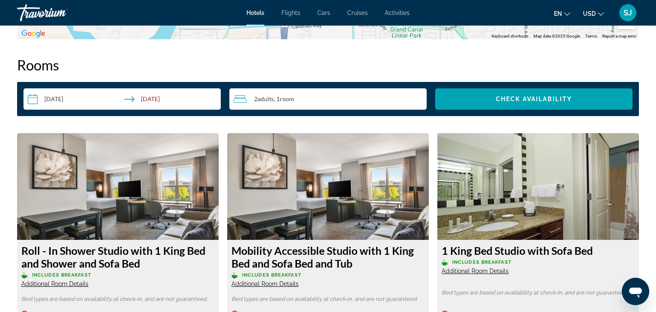
scroll to position [1036, 0]
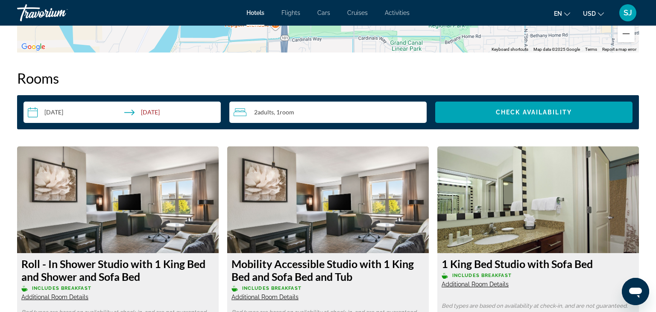
click at [36, 120] on input "**********" at bounding box center [123, 114] width 201 height 24
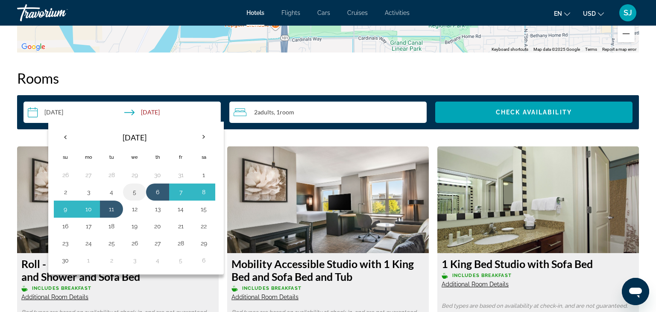
click at [134, 198] on button "5" at bounding box center [135, 192] width 14 height 12
click at [109, 215] on button "11" at bounding box center [112, 209] width 14 height 12
type input "**********"
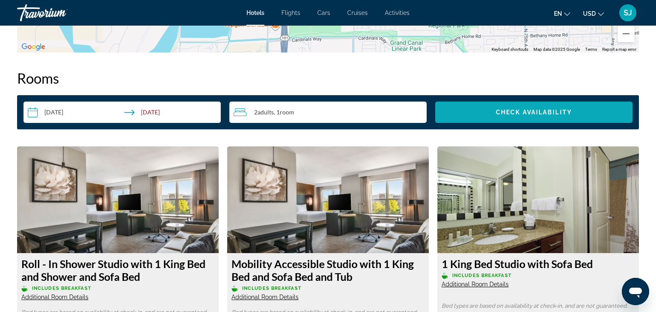
click at [472, 119] on span "Search widget" at bounding box center [533, 112] width 197 height 20
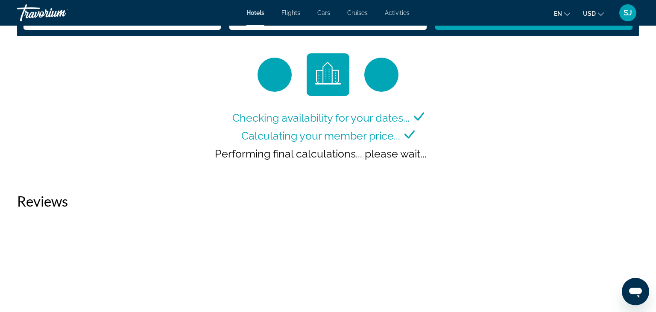
scroll to position [1106, 0]
